Goal: Task Accomplishment & Management: Use online tool/utility

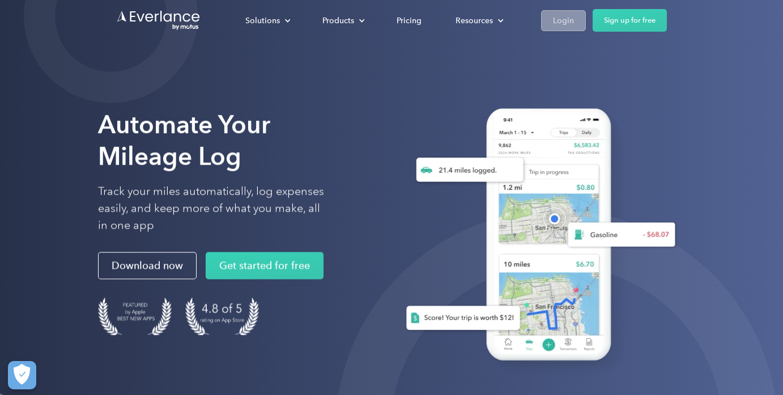
click at [558, 23] on div "Login" at bounding box center [563, 21] width 21 height 14
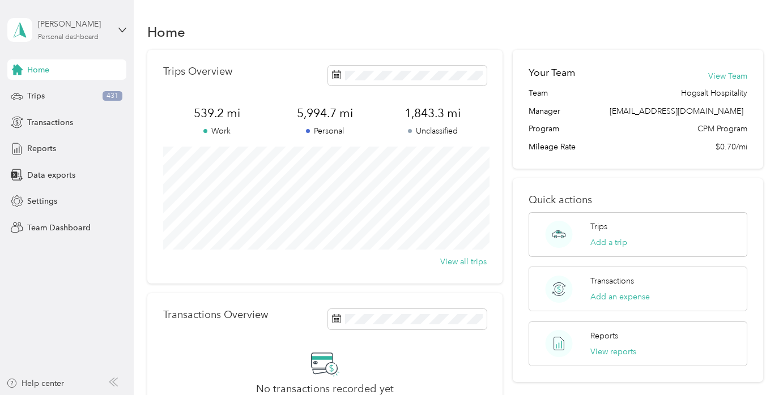
click at [89, 27] on div "[PERSON_NAME]" at bounding box center [73, 24] width 71 height 12
click at [75, 97] on div "Team dashboard" at bounding box center [126, 93] width 223 height 20
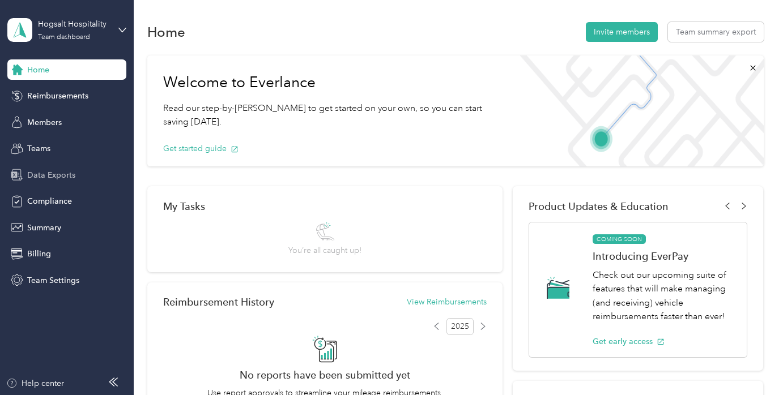
click at [60, 175] on span "Data Exports" at bounding box center [51, 175] width 48 height 12
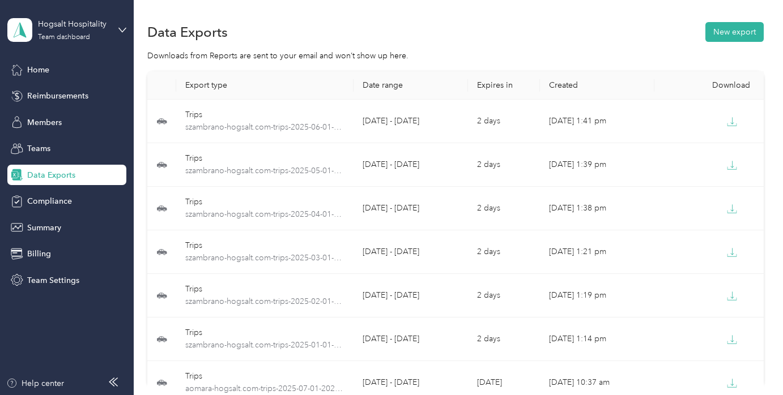
click at [66, 176] on span "Data Exports" at bounding box center [51, 175] width 48 height 12
click at [734, 31] on button "New export" at bounding box center [734, 32] width 58 height 20
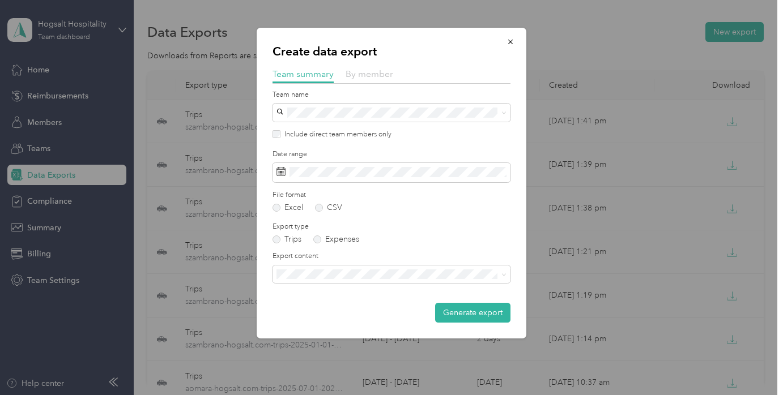
click at [384, 72] on span "By member" at bounding box center [369, 74] width 48 height 11
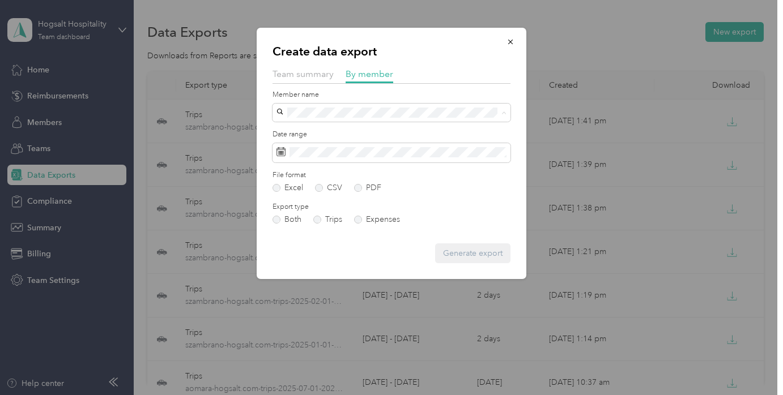
click at [352, 168] on div "[PERSON_NAME]" at bounding box center [391, 172] width 222 height 12
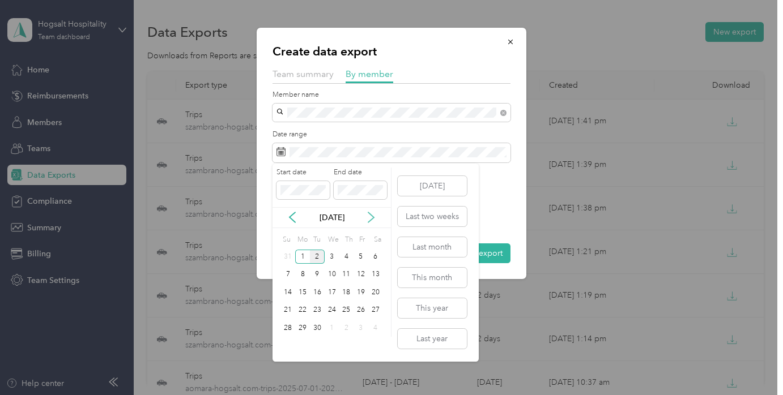
click at [371, 220] on icon at bounding box center [371, 218] width 6 height 10
click at [294, 220] on icon at bounding box center [292, 217] width 11 height 11
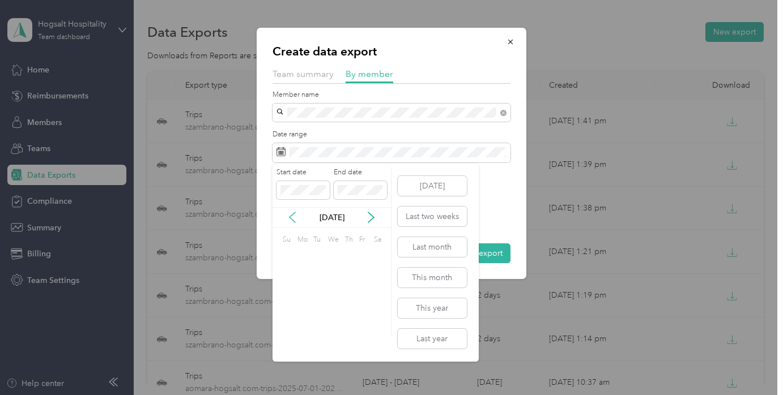
click at [294, 220] on icon at bounding box center [292, 217] width 11 height 11
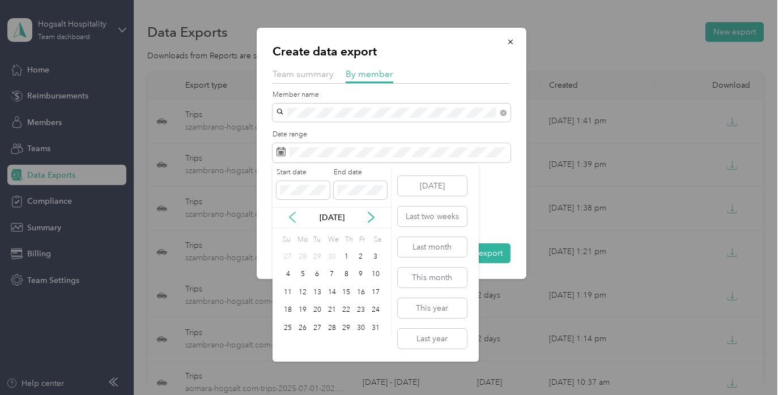
click at [294, 220] on icon at bounding box center [292, 217] width 11 height 11
click at [371, 253] on div "1" at bounding box center [375, 257] width 15 height 14
click at [306, 344] on div "31" at bounding box center [302, 346] width 15 height 14
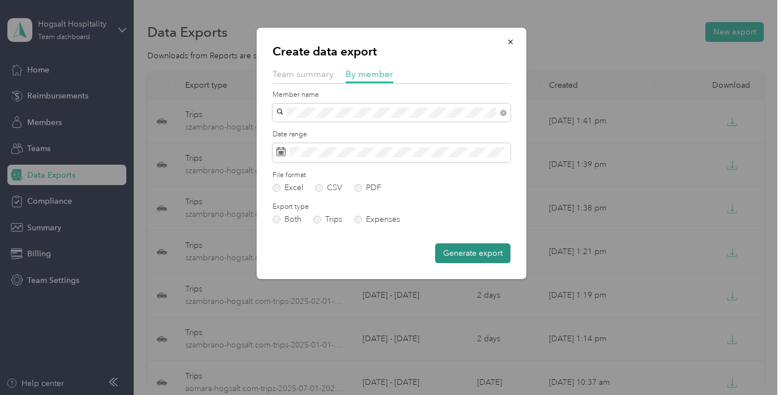
click at [481, 261] on button "Generate export" at bounding box center [472, 253] width 75 height 20
